Goal: Browse casually: Explore the website without a specific task or goal

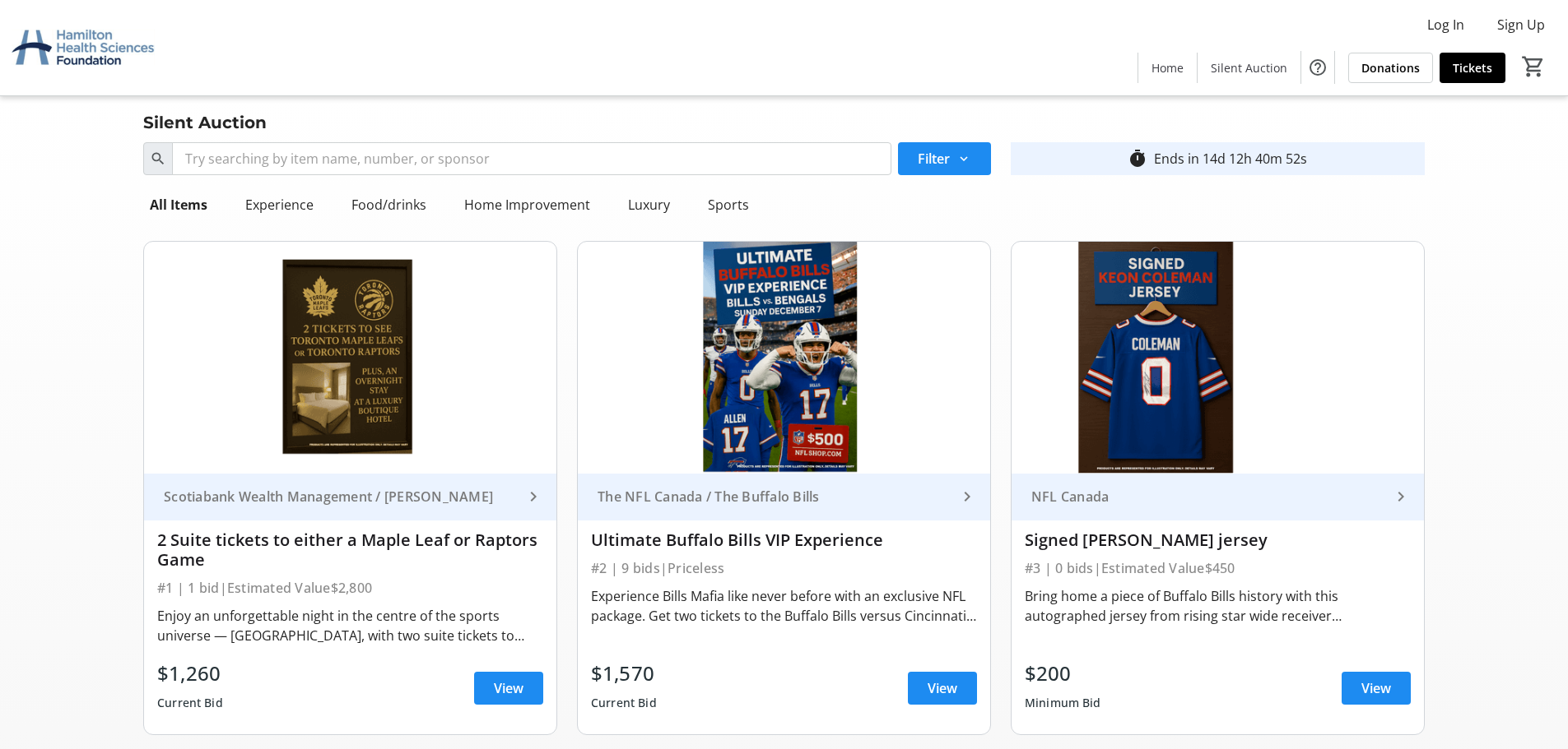
scroll to position [2591, 0]
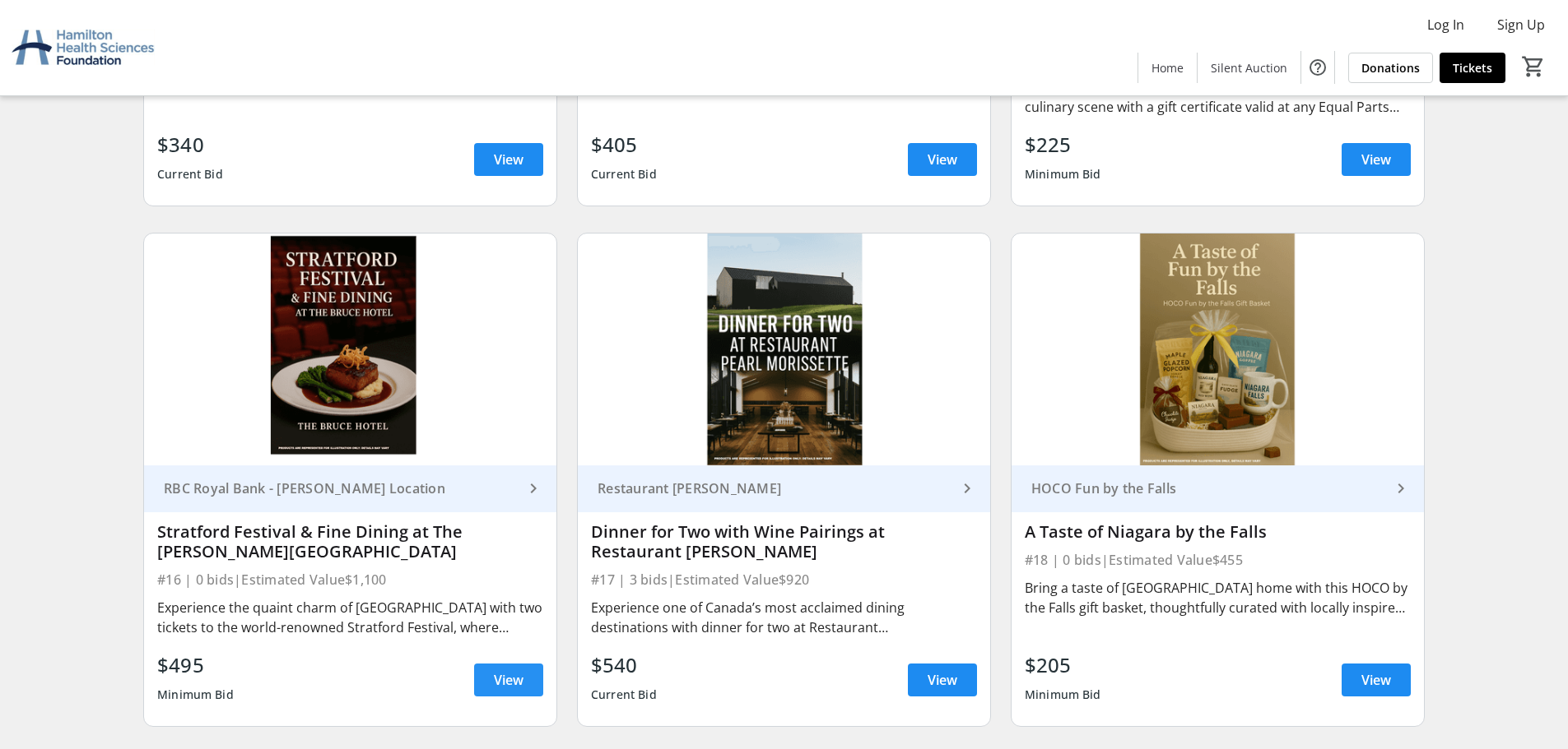
click at [514, 678] on span "View" at bounding box center [509, 681] width 30 height 20
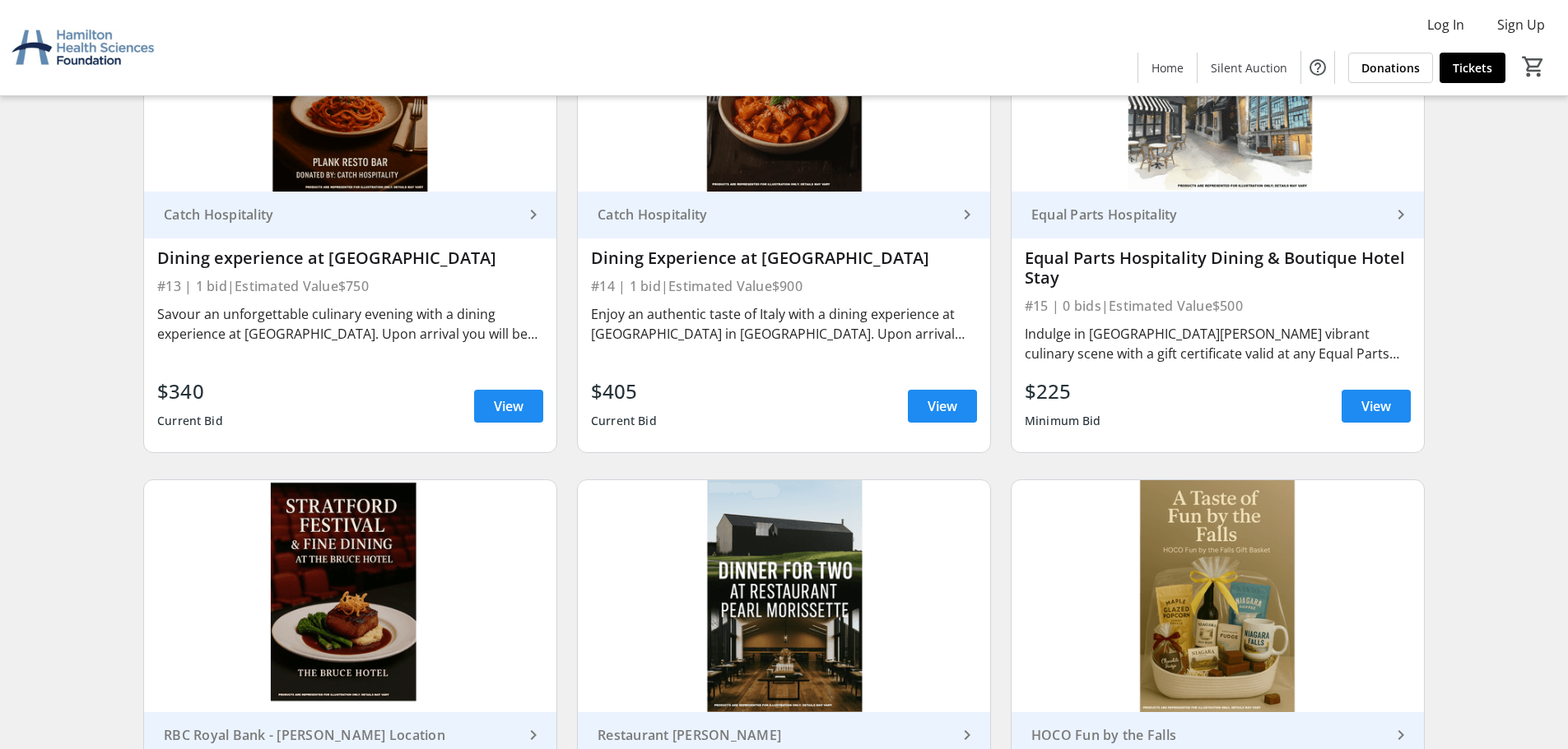
scroll to position [2179, 0]
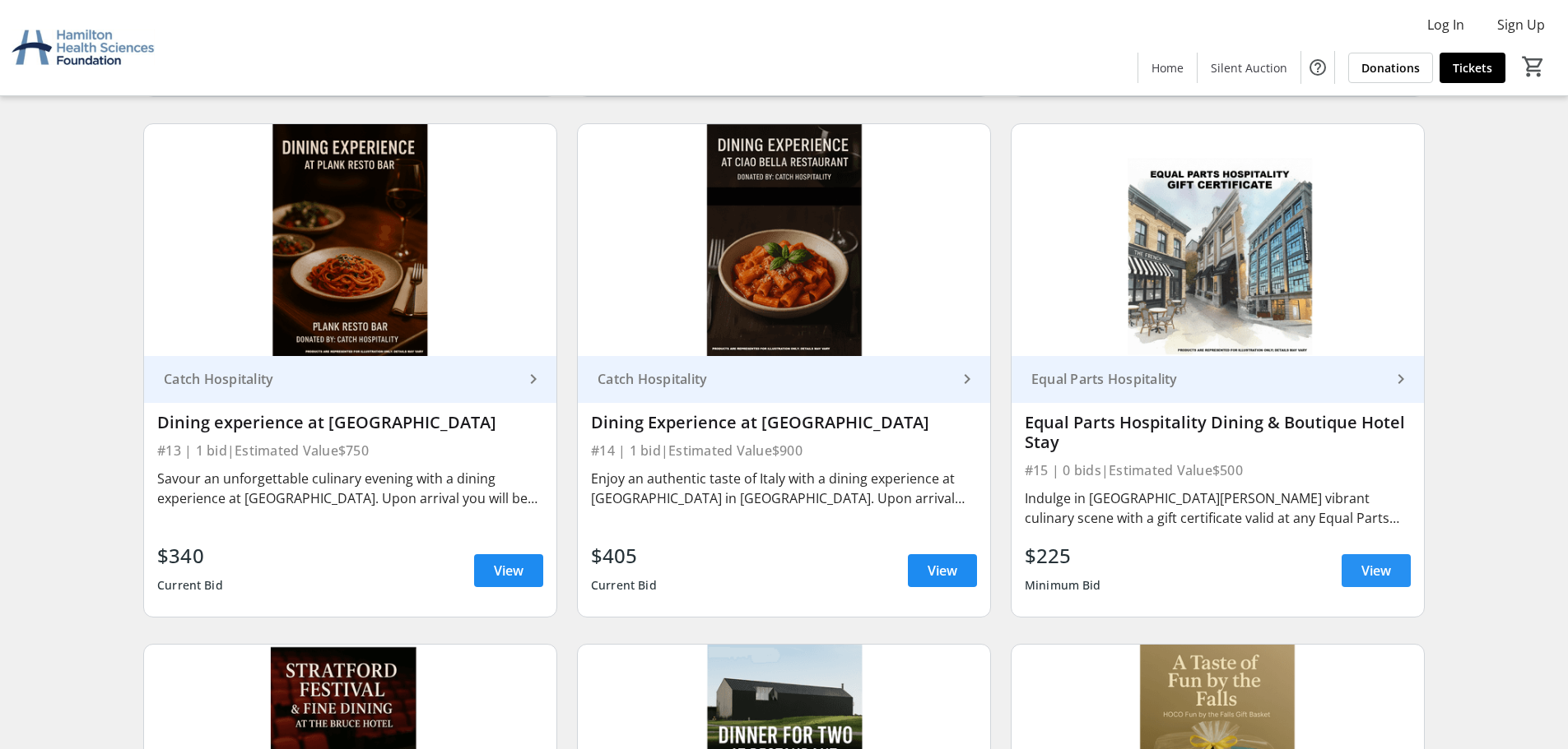
click at [1386, 577] on span "View" at bounding box center [1376, 571] width 30 height 20
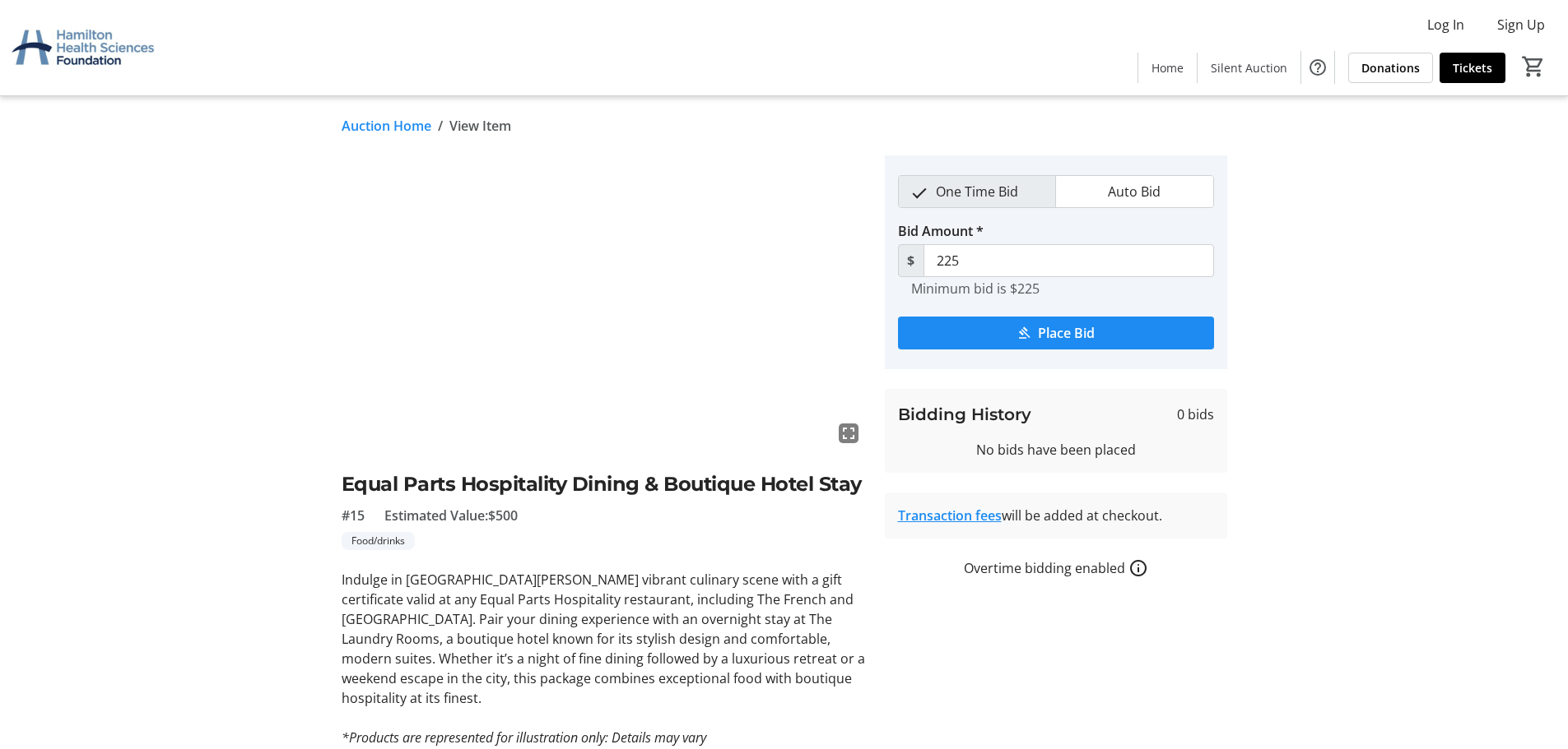
scroll to position [123, 0]
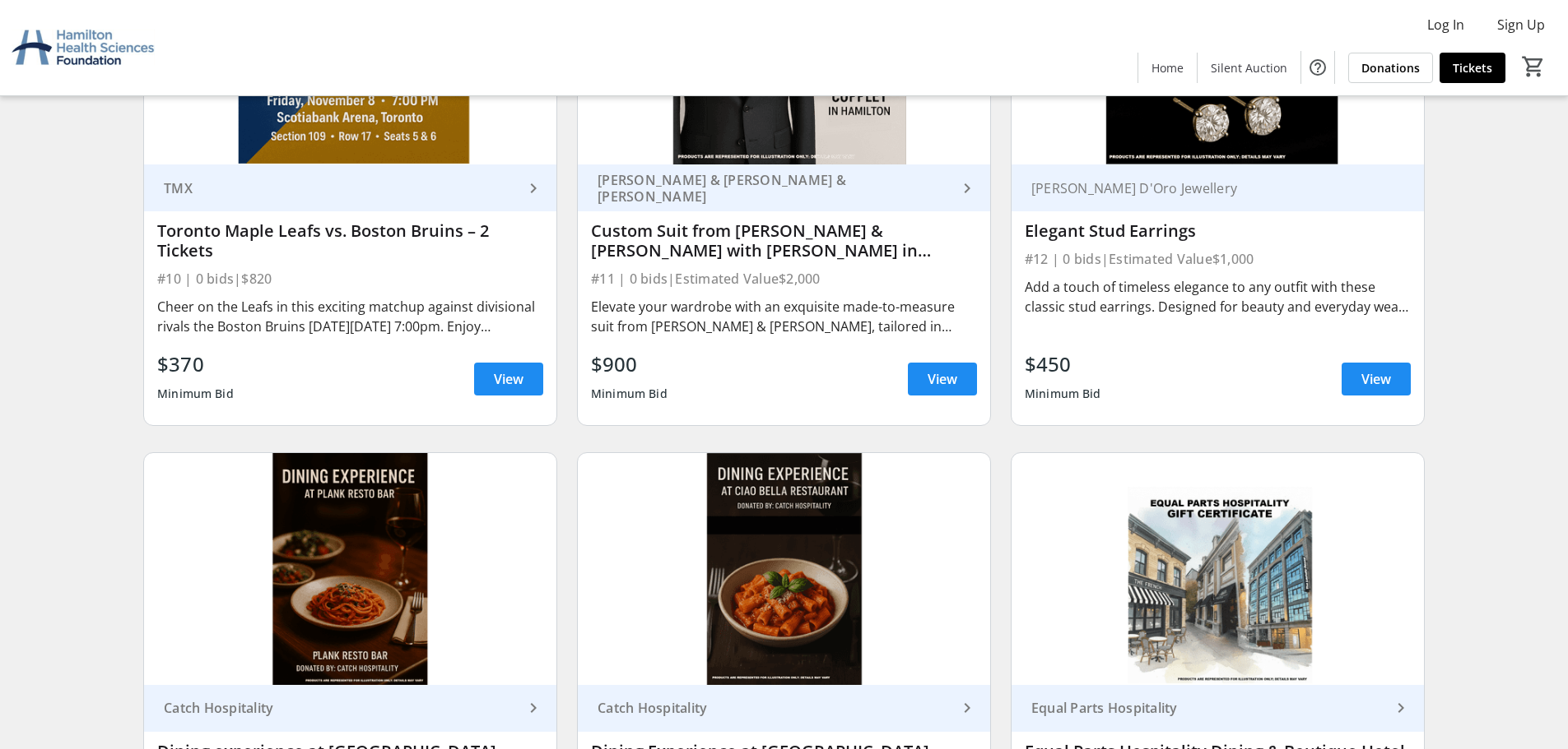
scroll to position [1687, 0]
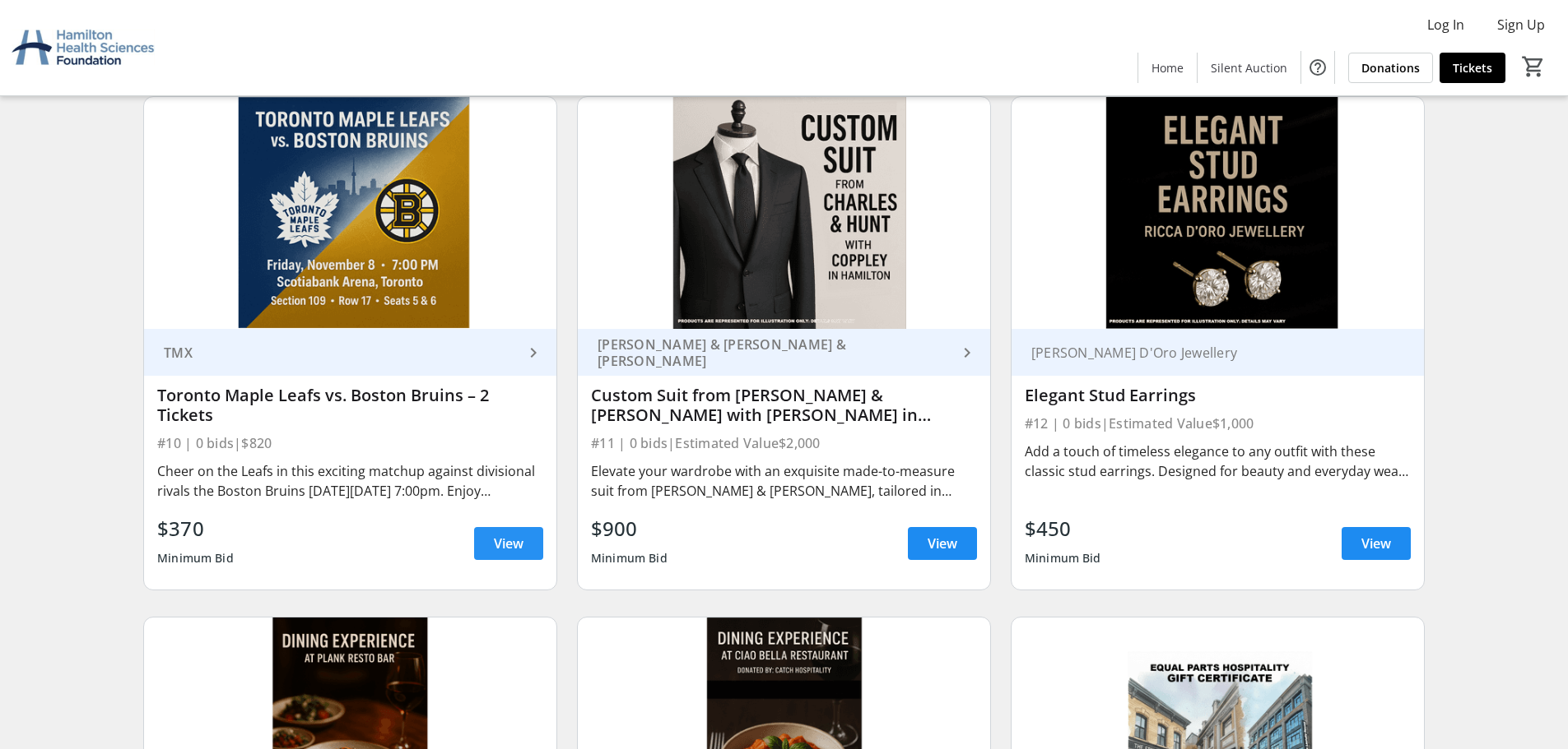
click at [528, 535] on span at bounding box center [508, 543] width 69 height 39
